Goal: Information Seeking & Learning: Learn about a topic

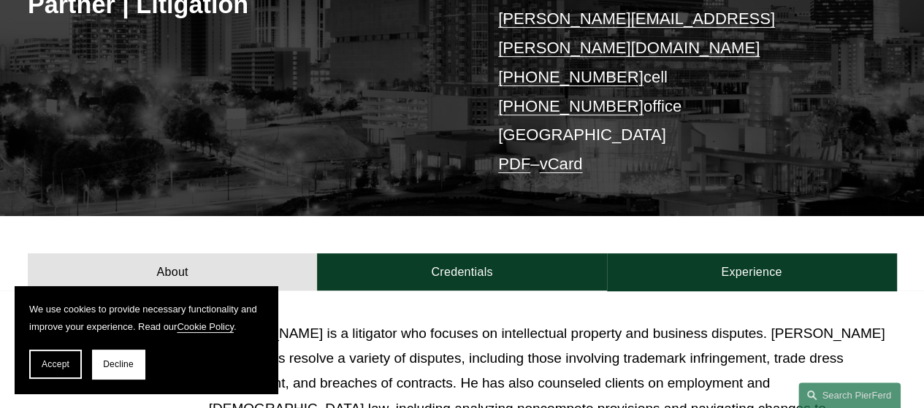
scroll to position [281, 0]
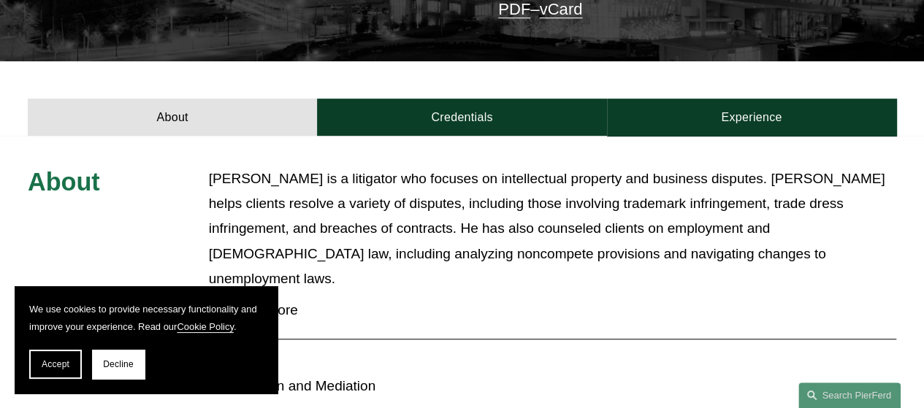
click at [423, 237] on p "[PERSON_NAME] is a litigator who focuses on intellectual property and business …" at bounding box center [552, 229] width 687 height 125
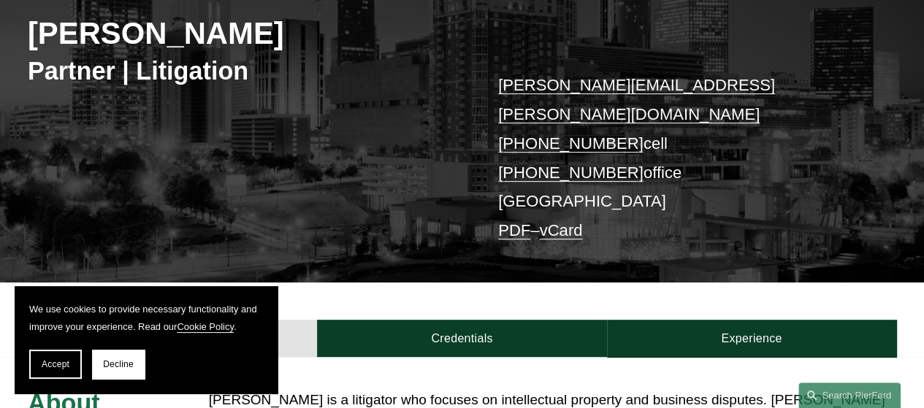
scroll to position [0, 0]
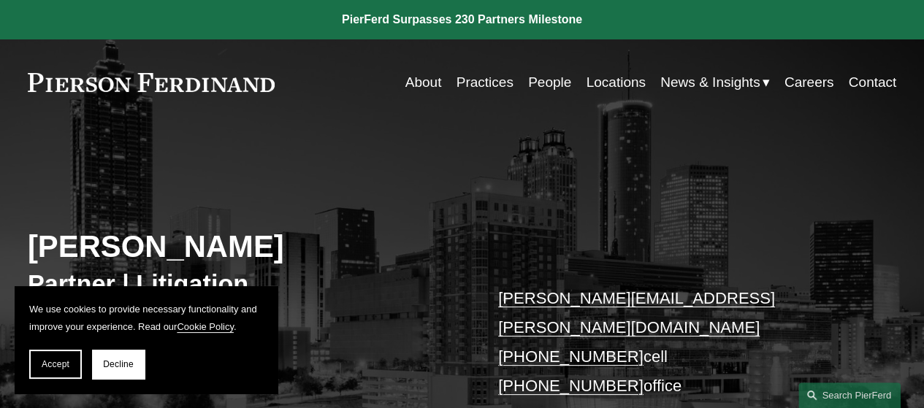
click at [532, 88] on link "People" at bounding box center [549, 83] width 43 height 28
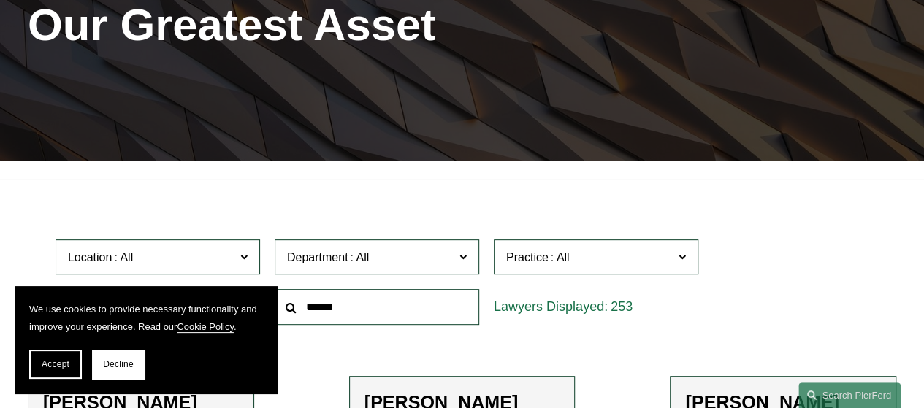
scroll to position [362, 0]
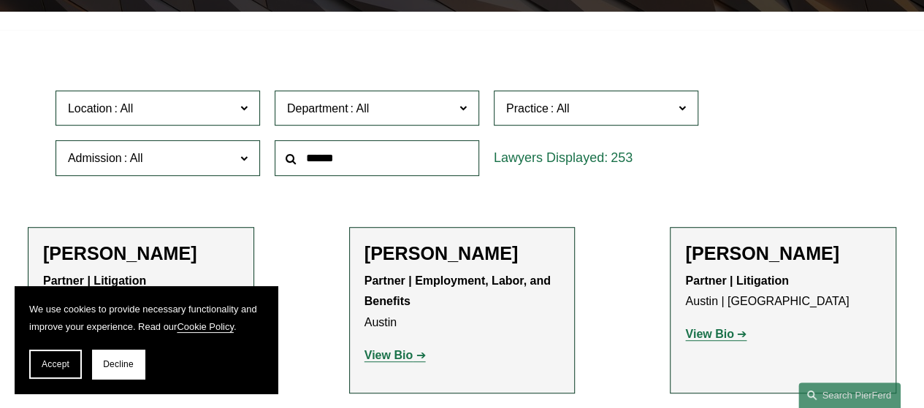
click at [234, 126] on label "Location" at bounding box center [158, 109] width 205 height 36
click at [0, 0] on link "[GEOGRAPHIC_DATA]" at bounding box center [0, 0] width 0 height 0
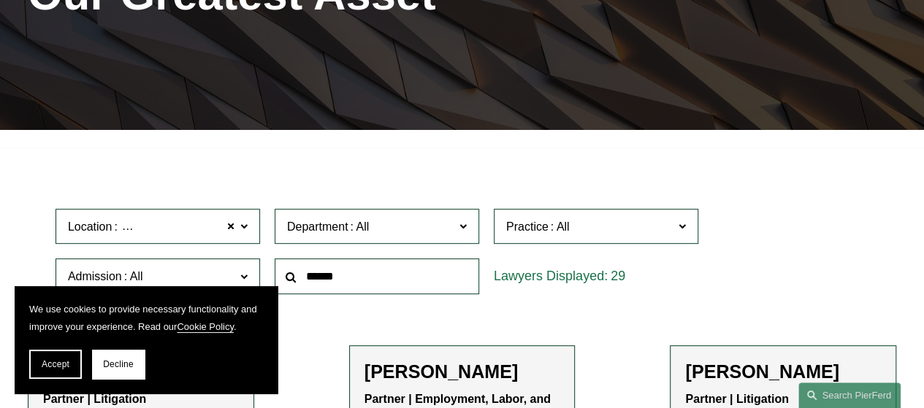
scroll to position [222, 0]
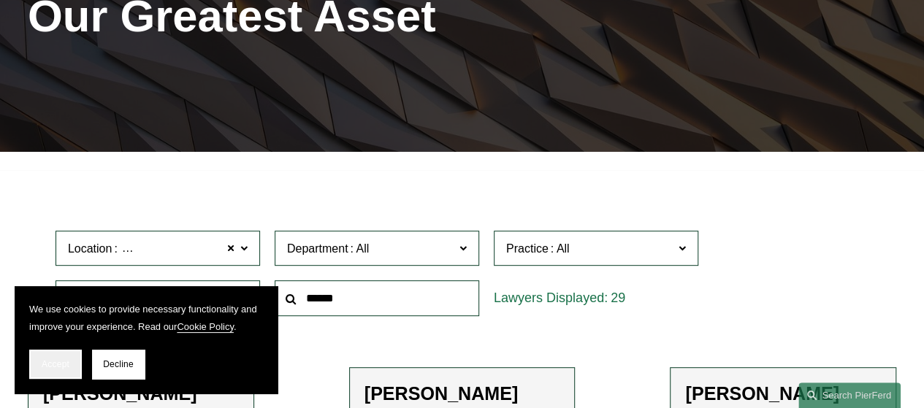
click at [57, 362] on span "Accept" at bounding box center [56, 364] width 28 height 10
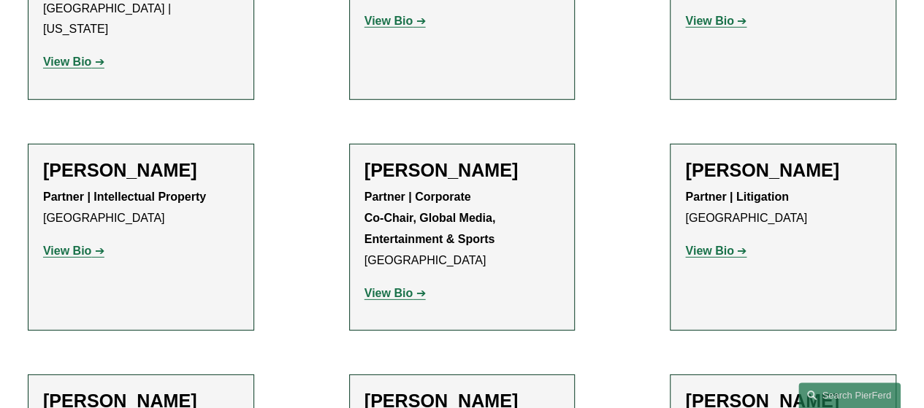
scroll to position [1991, 0]
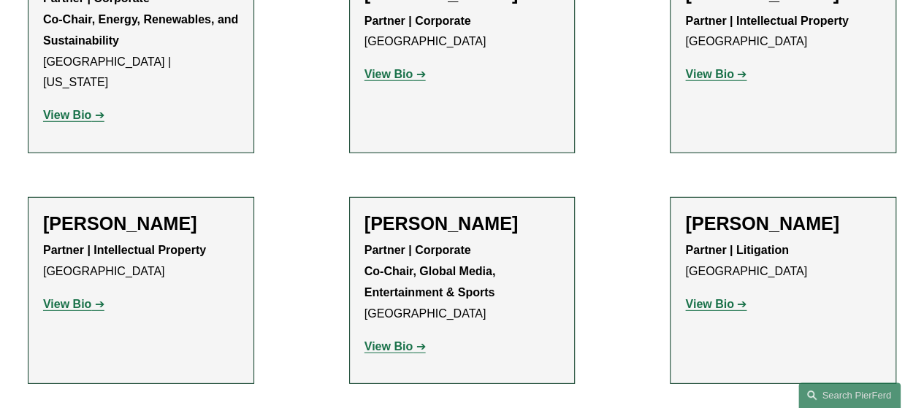
click at [706, 298] on strong "View Bio" at bounding box center [709, 304] width 48 height 12
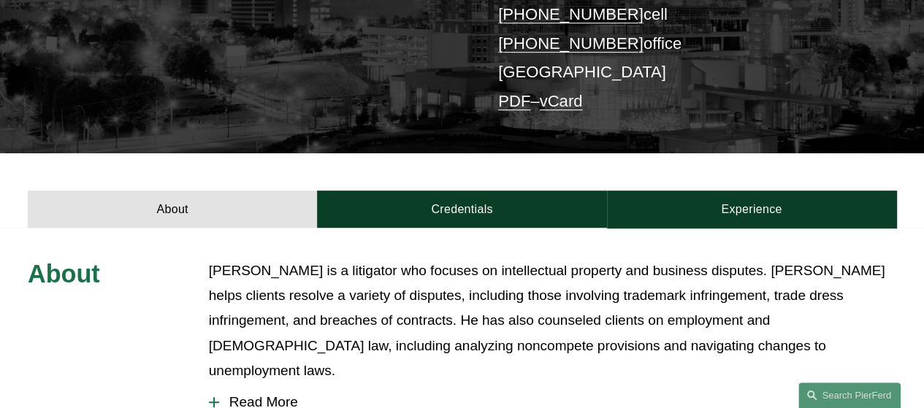
scroll to position [374, 0]
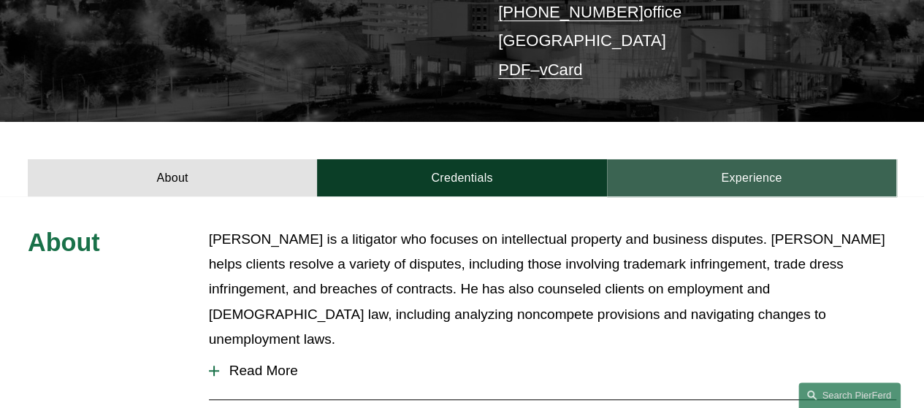
click at [736, 159] on link "Experience" at bounding box center [751, 177] width 289 height 37
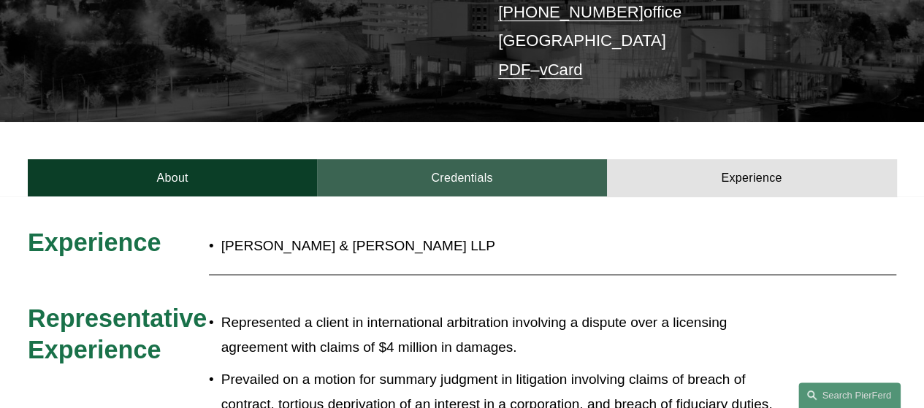
click at [511, 167] on link "Credentials" at bounding box center [461, 177] width 289 height 37
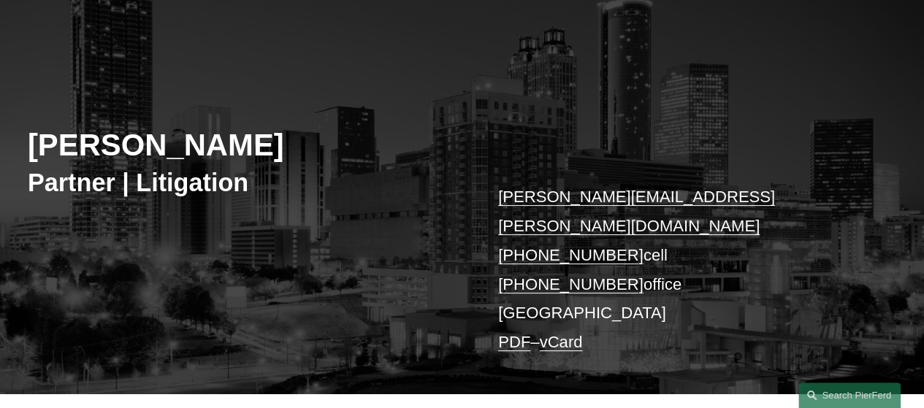
scroll to position [92, 0]
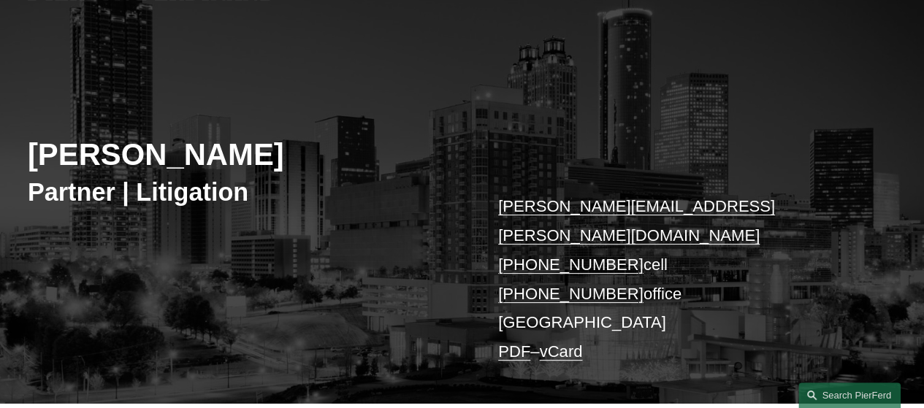
click at [387, 136] on div "Brian D. Stoltz Partner | Litigation brian.stoltz@pierferd.com +1.404.210.2312 …" at bounding box center [462, 232] width 924 height 342
click at [230, 161] on h2 "[PERSON_NAME]" at bounding box center [245, 155] width 435 height 37
click at [430, 152] on h2 "[PERSON_NAME]" at bounding box center [245, 155] width 435 height 37
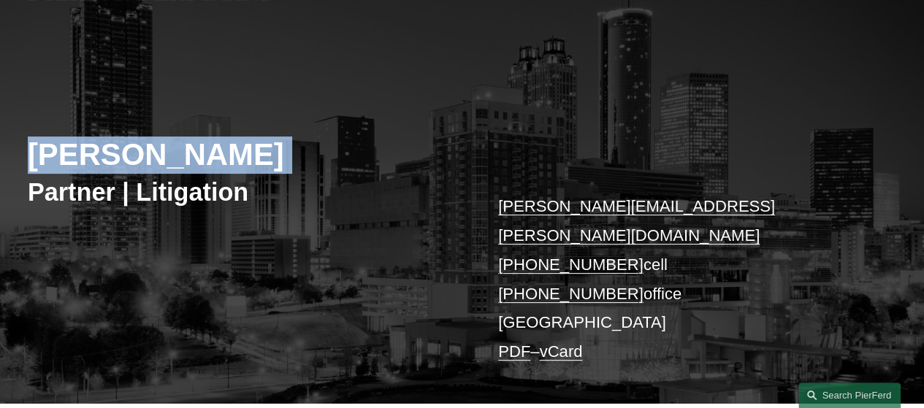
click at [430, 152] on h2 "[PERSON_NAME]" at bounding box center [245, 155] width 435 height 37
